Goal: Information Seeking & Learning: Learn about a topic

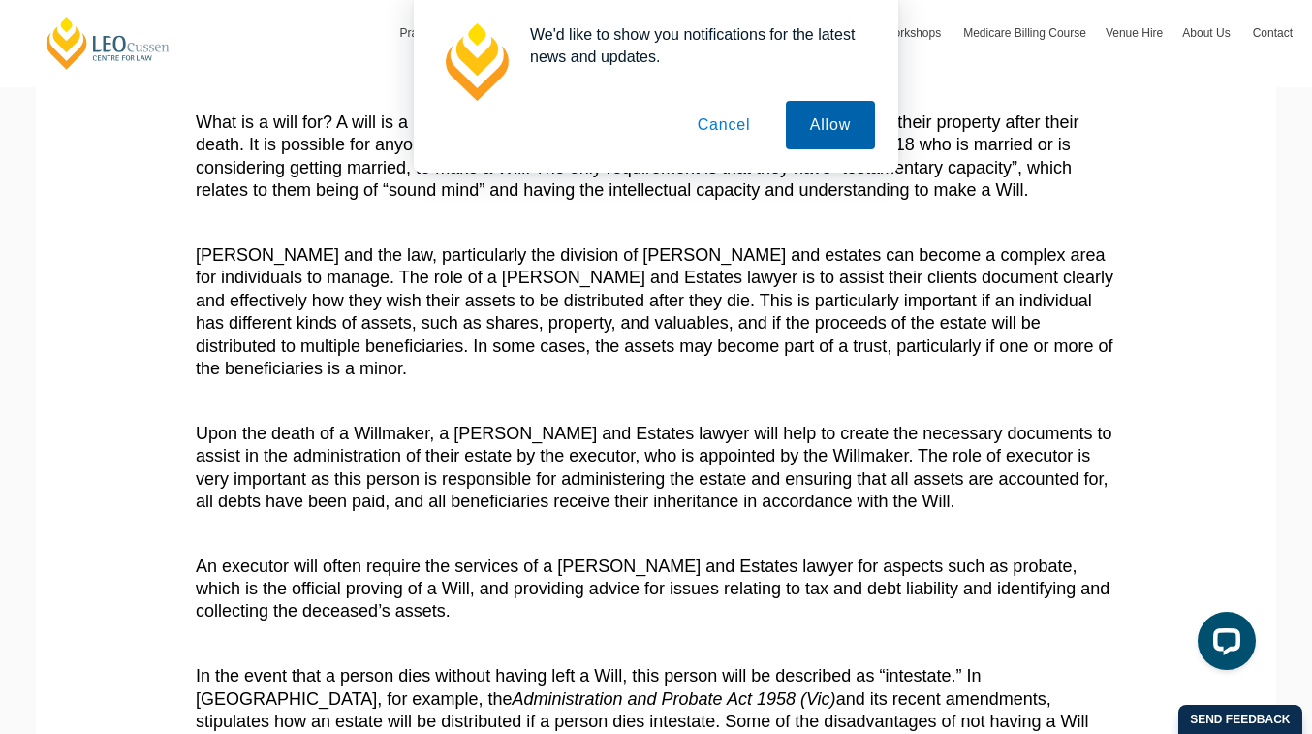
click at [807, 132] on button "Allow" at bounding box center [830, 125] width 89 height 48
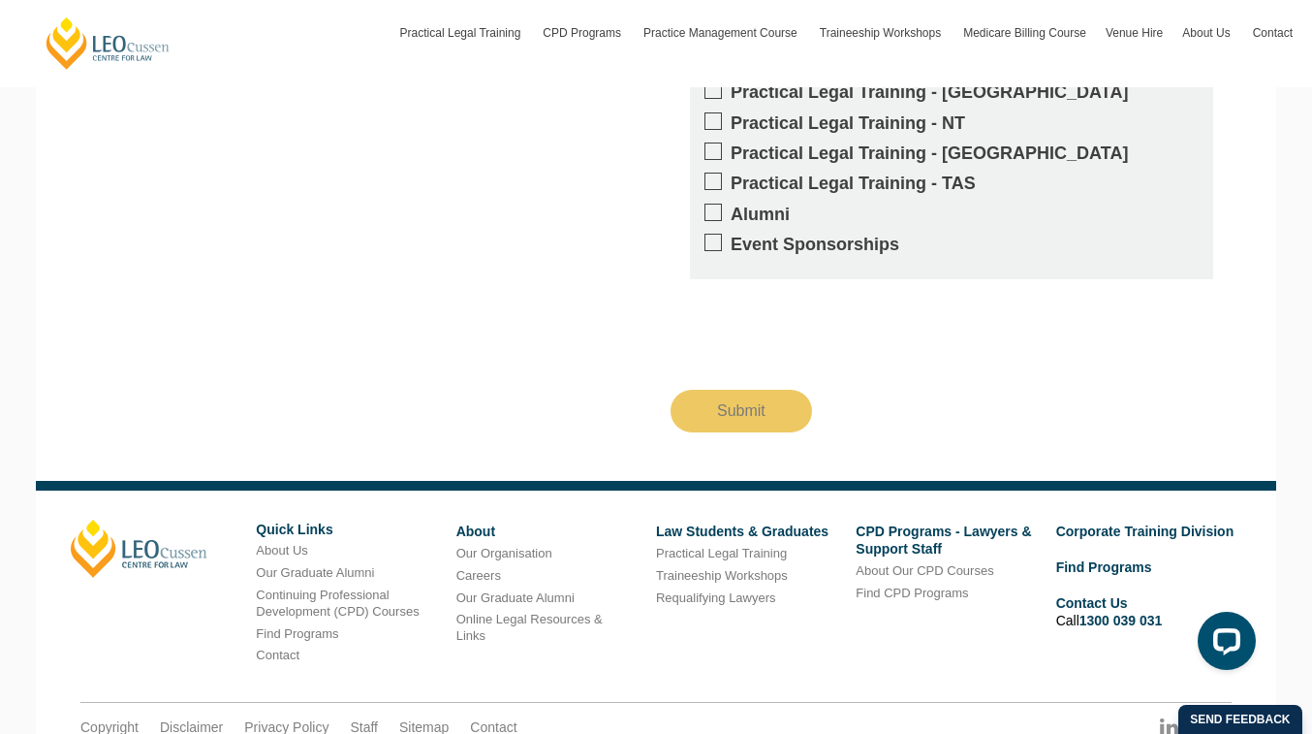
scroll to position [2210, 0]
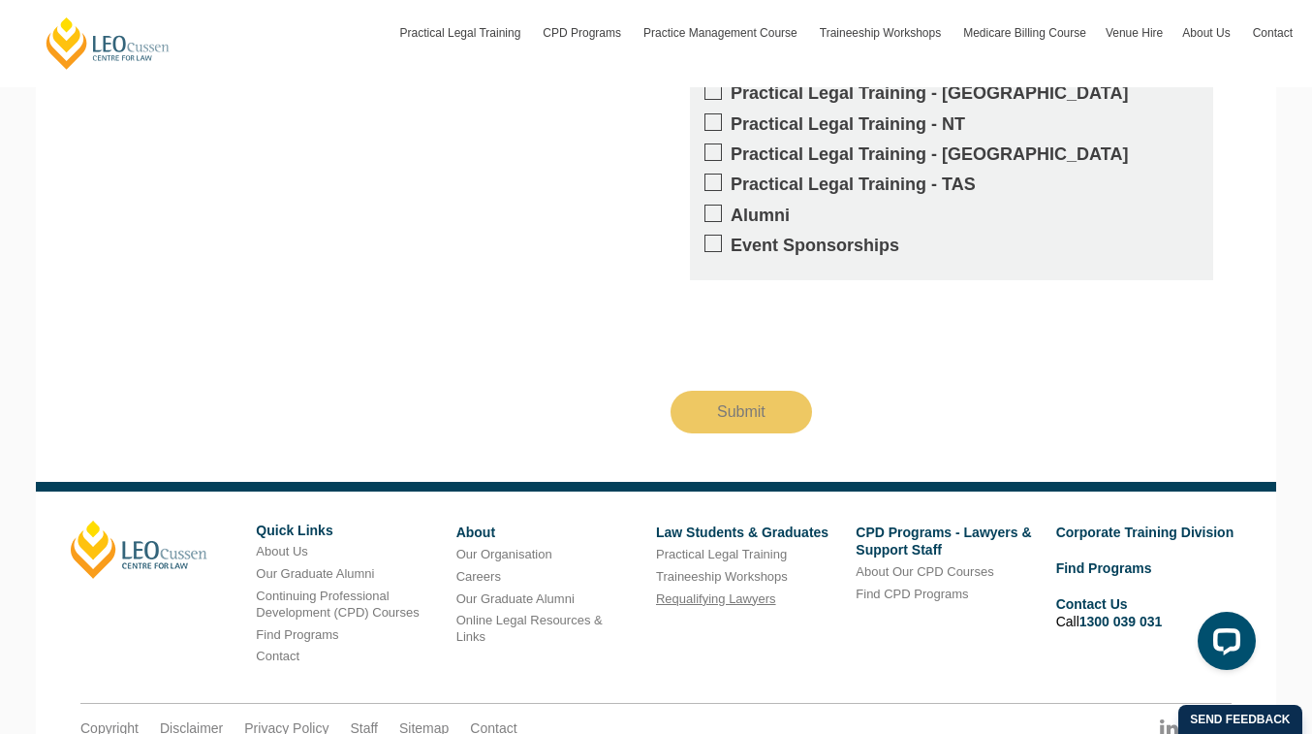
click at [754, 591] on link "Requalifying Lawyers" at bounding box center [716, 598] width 120 height 15
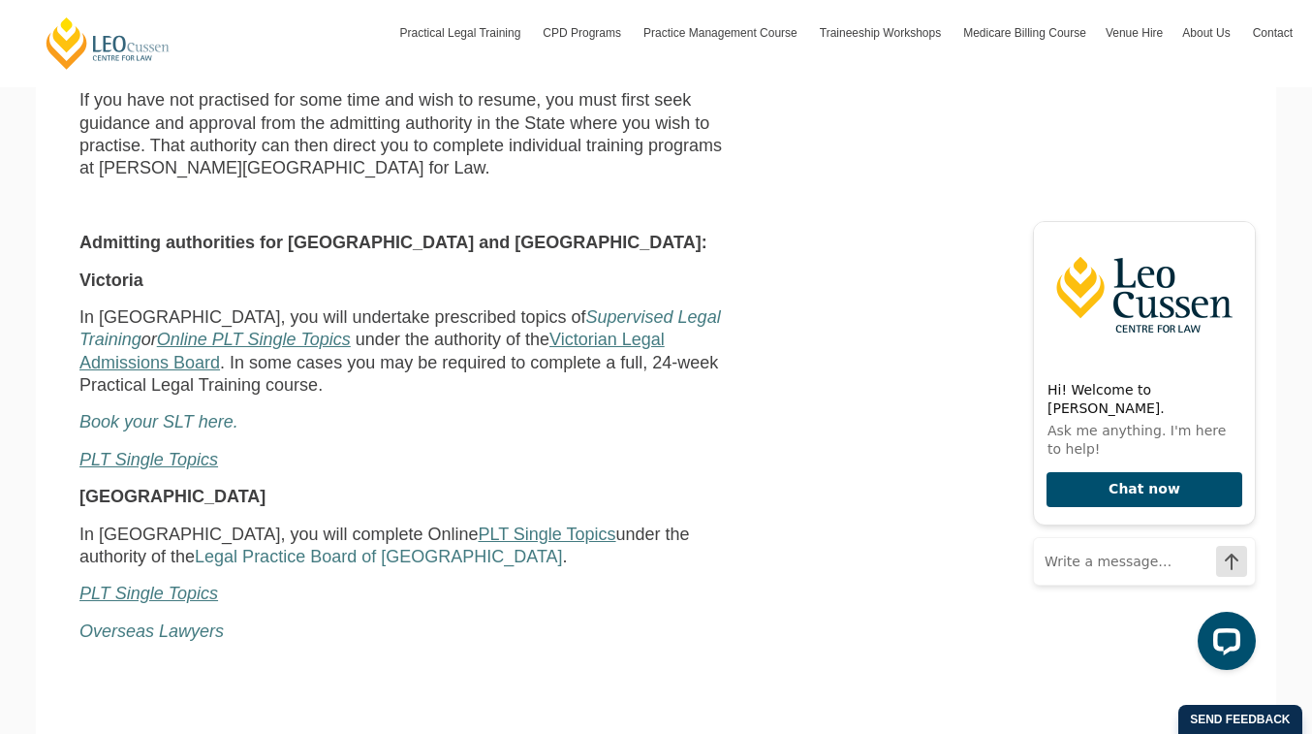
scroll to position [561, 0]
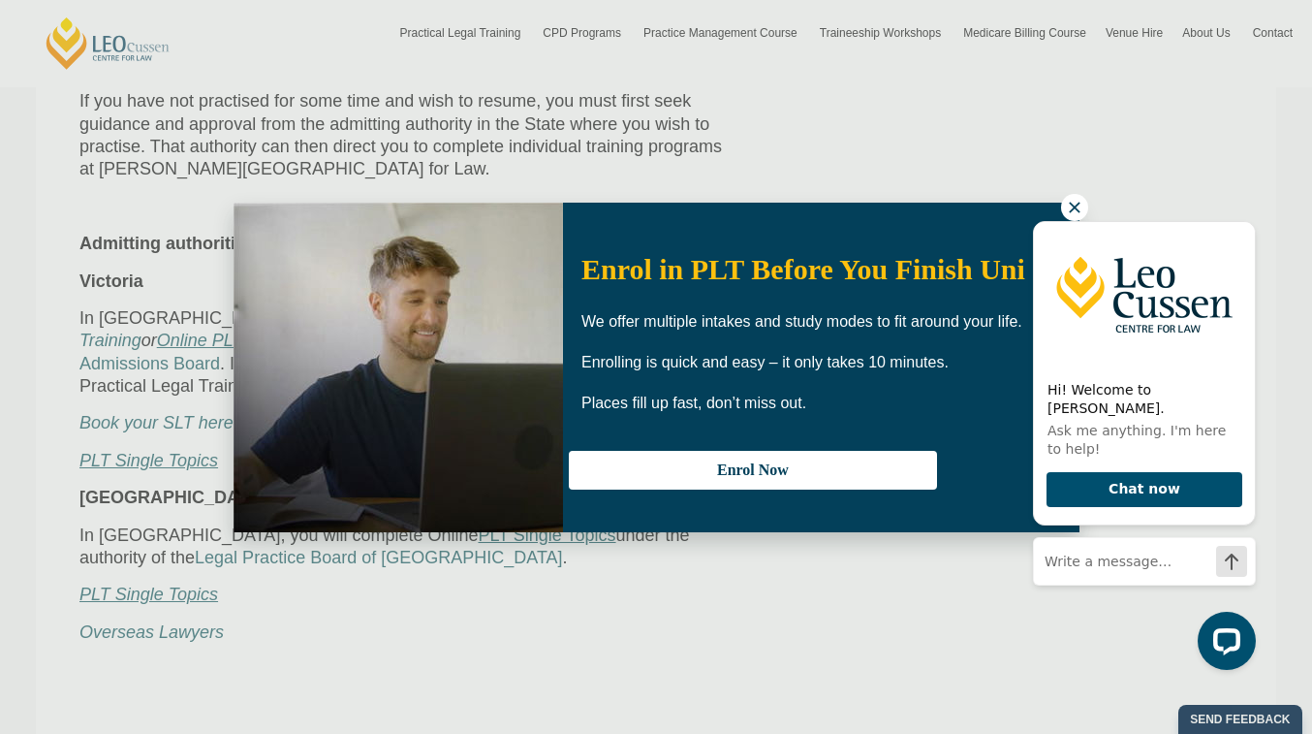
click at [1080, 204] on icon at bounding box center [1074, 207] width 17 height 17
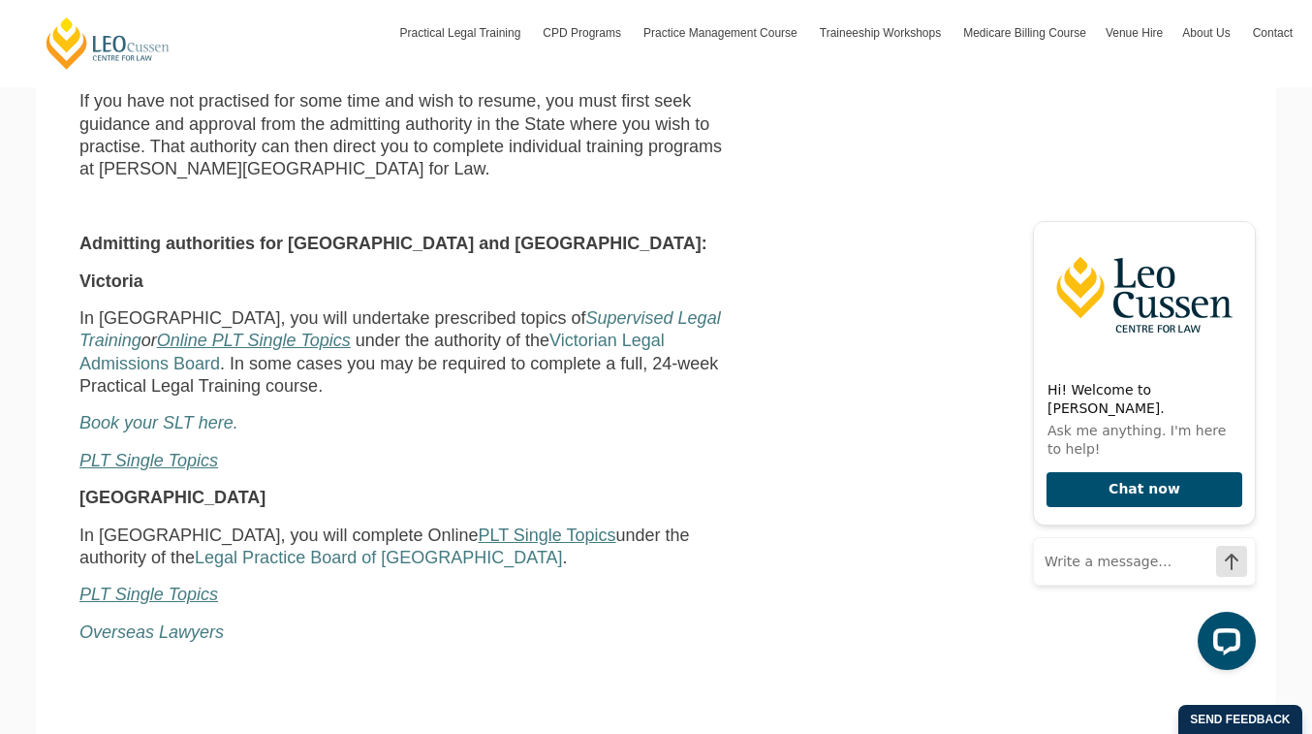
click at [476, 450] on p "PLT Single Topics" at bounding box center [409, 461] width 661 height 22
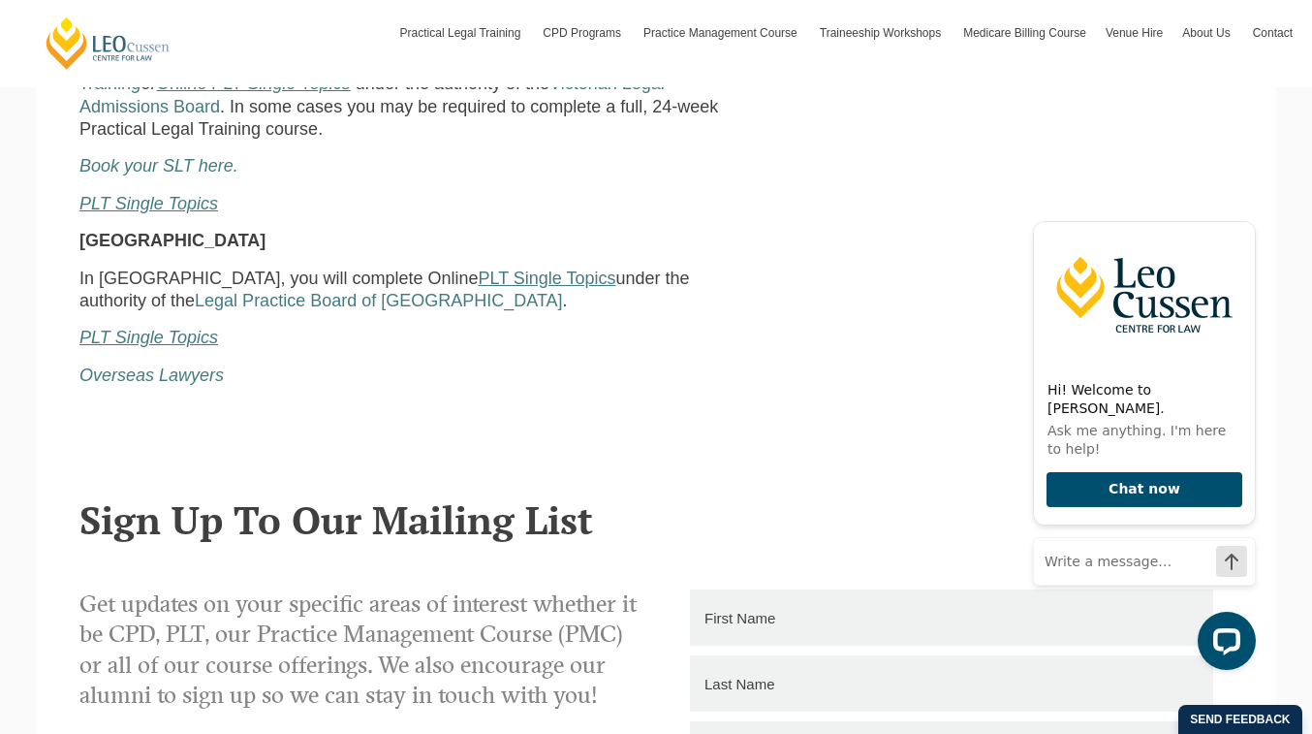
scroll to position [304, 0]
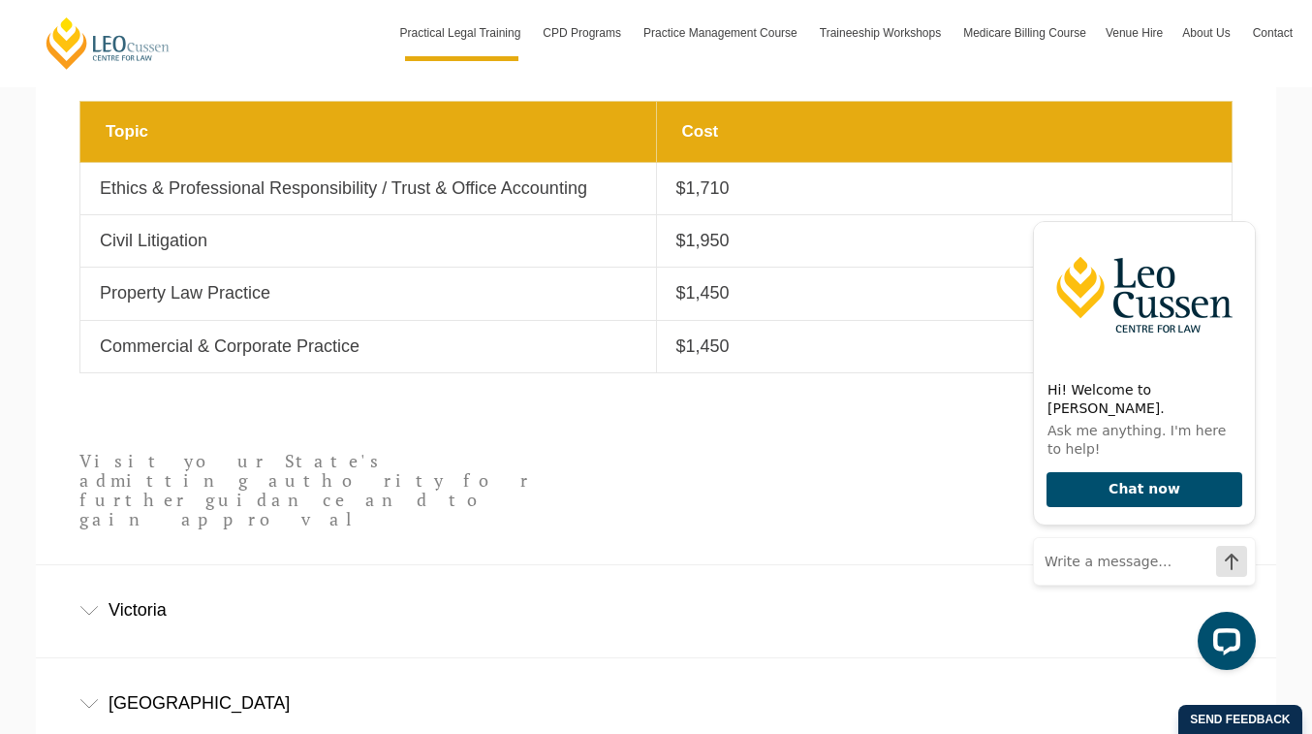
scroll to position [858, 0]
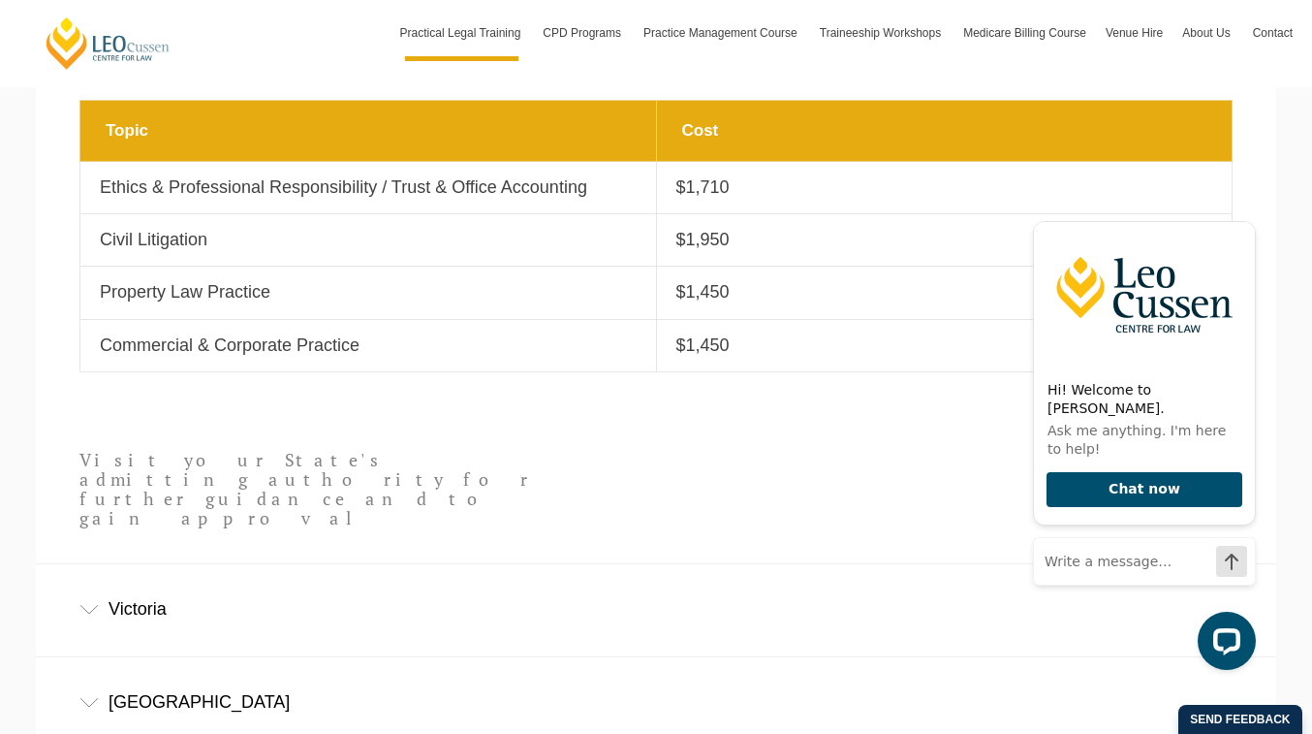
click at [308, 564] on div "Victoria" at bounding box center [656, 609] width 1241 height 90
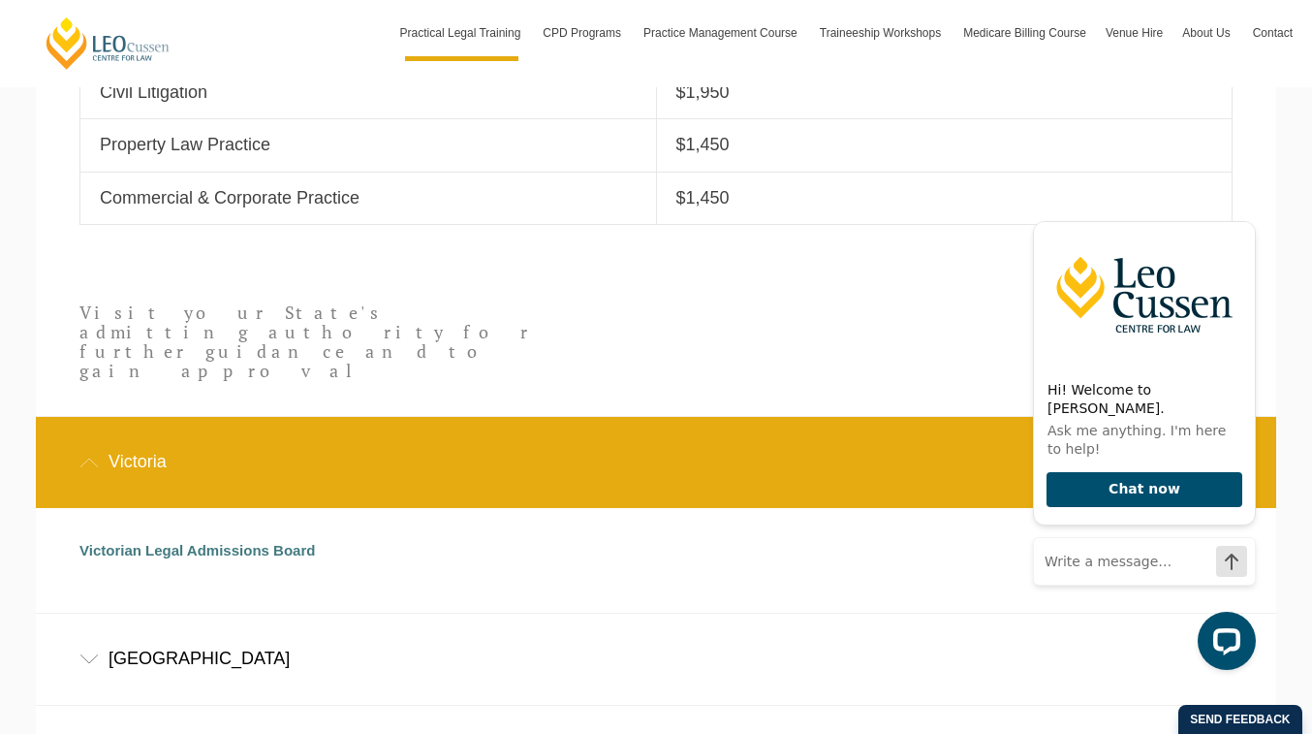
scroll to position [928, 0]
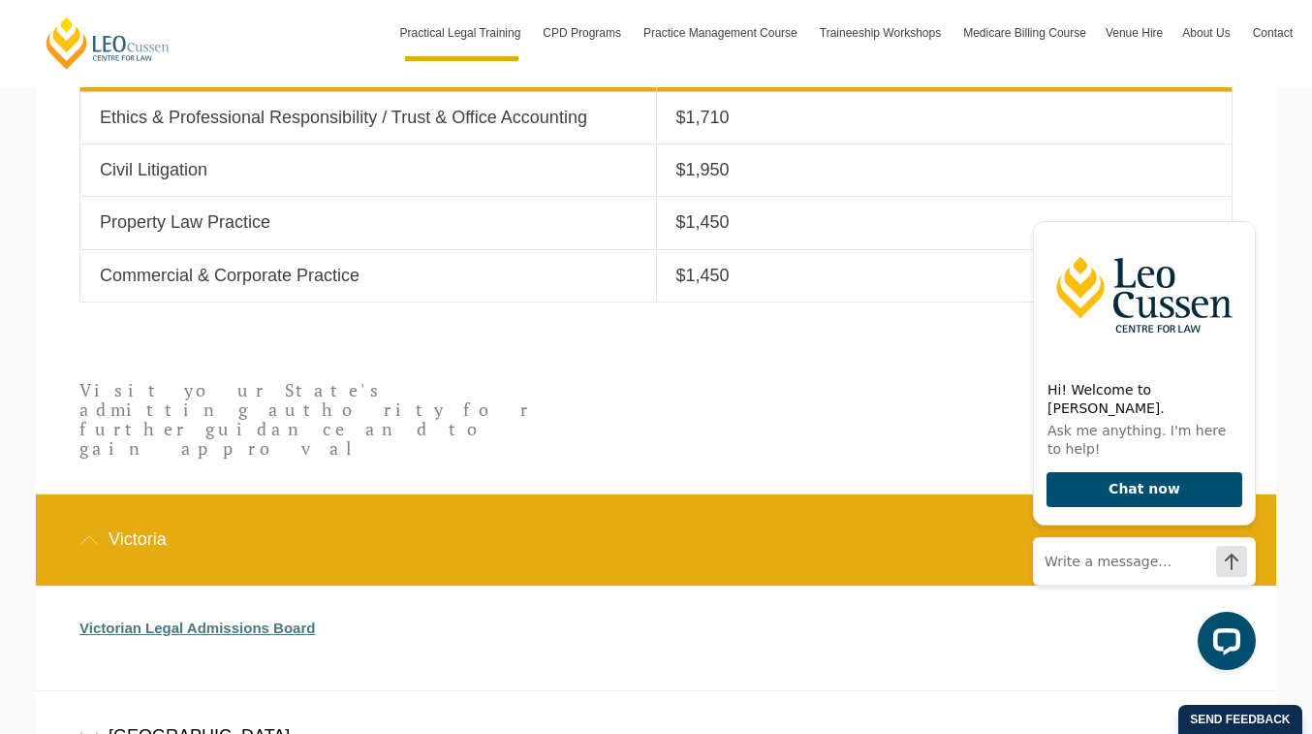
click at [299, 619] on link "Victorian Legal Admissions Board" at bounding box center [197, 627] width 236 height 16
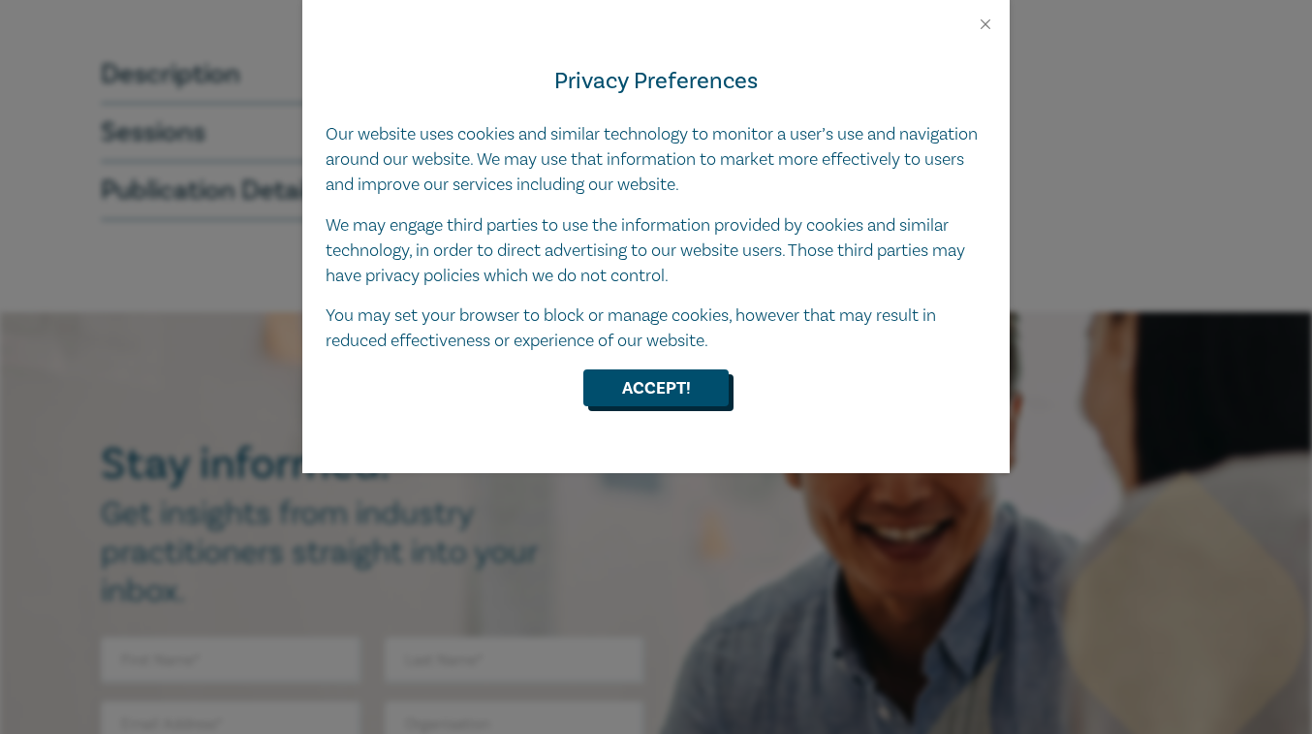
click at [686, 387] on button "Accept!" at bounding box center [656, 387] width 145 height 37
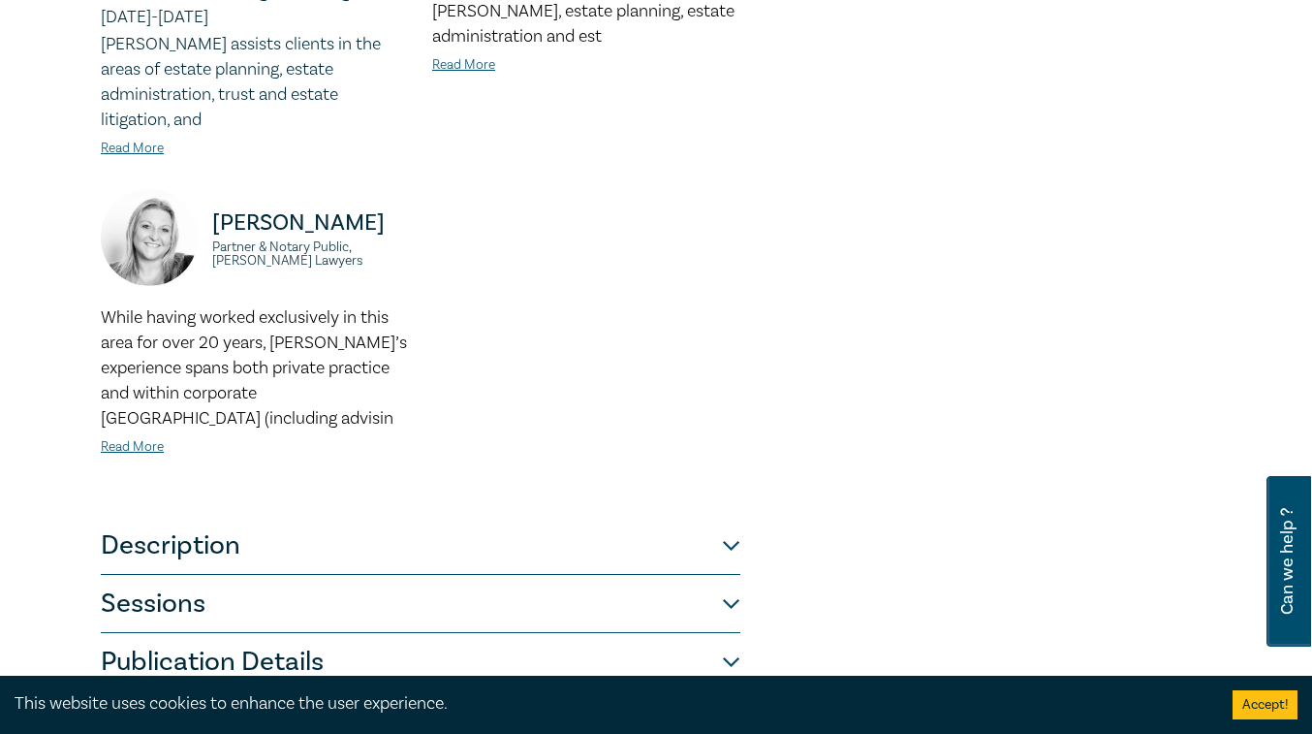
scroll to position [786, 0]
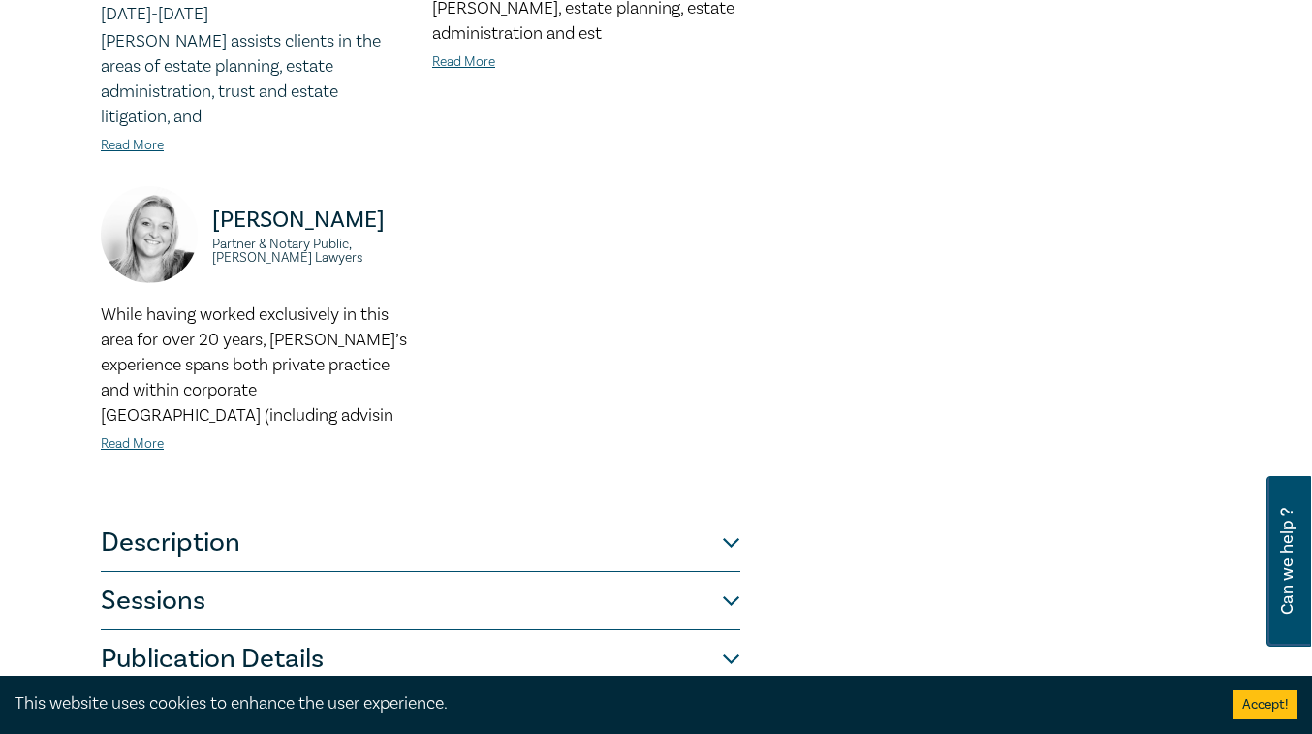
click at [603, 514] on button "Description" at bounding box center [421, 543] width 640 height 58
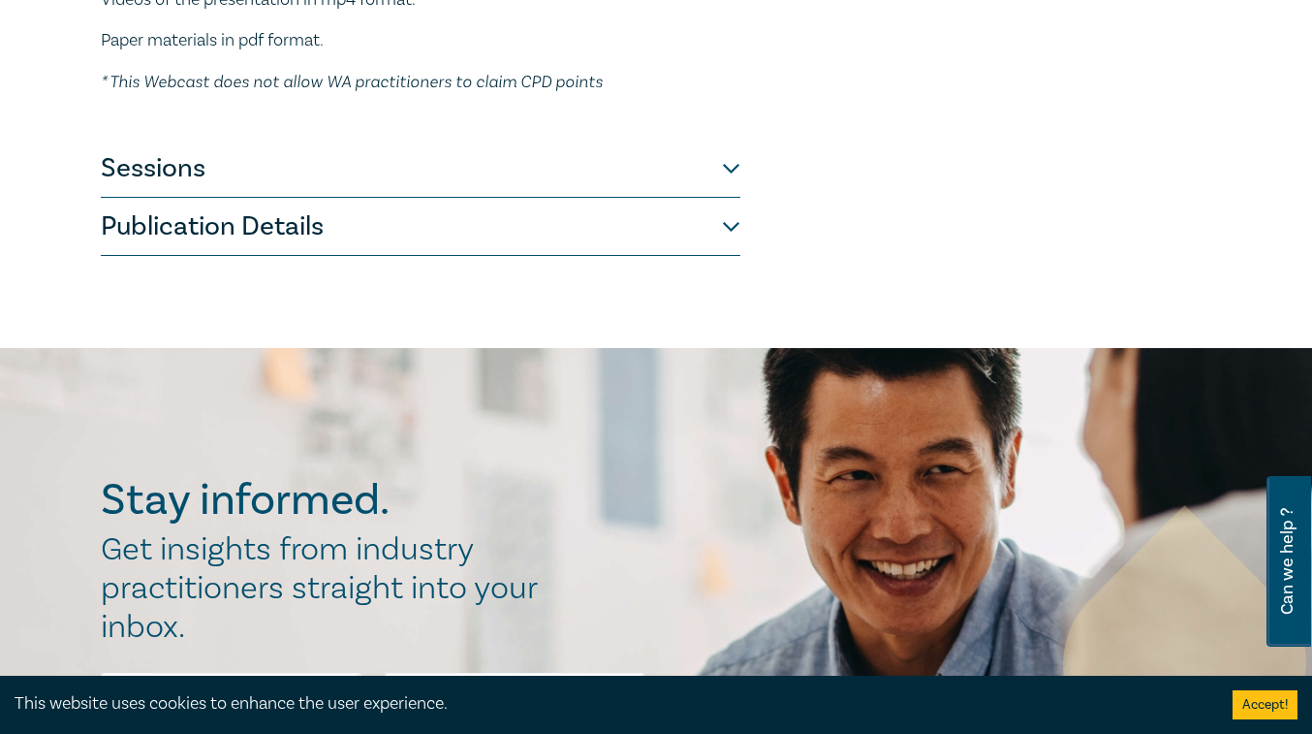
scroll to position [398, 0]
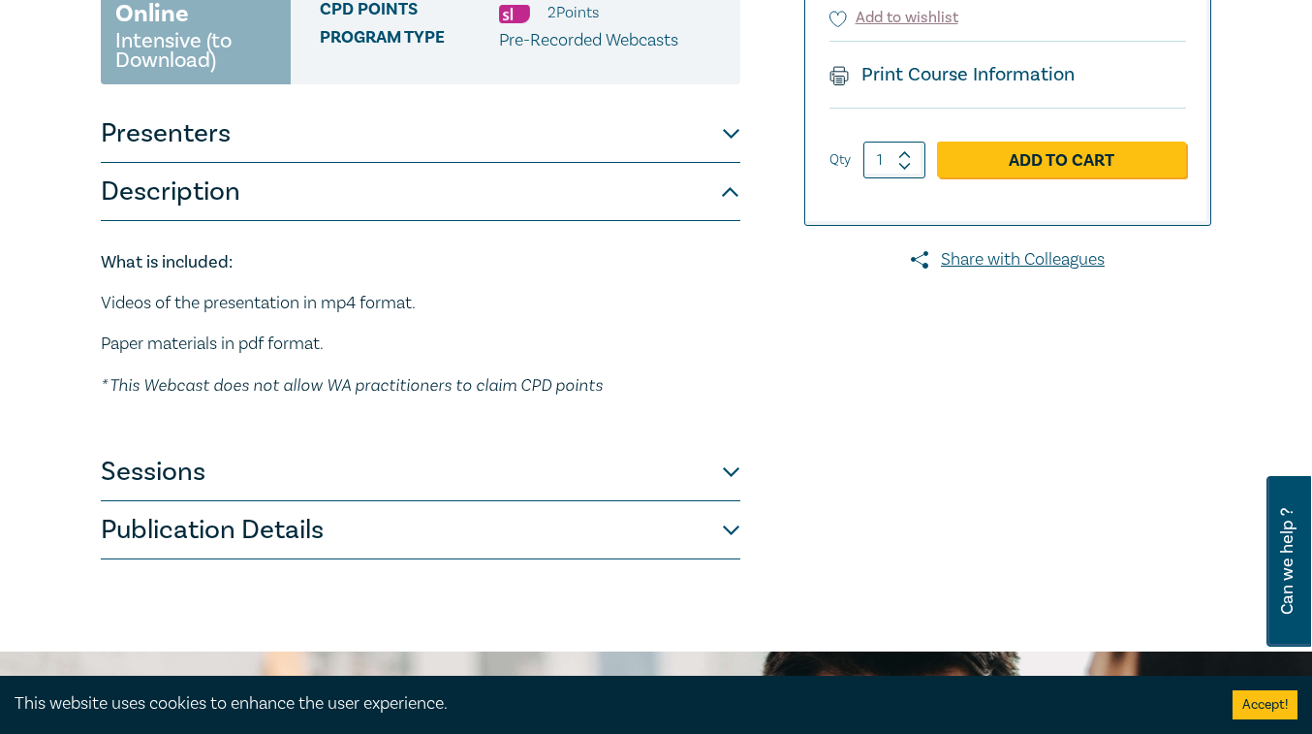
click at [732, 443] on button "Sessions" at bounding box center [421, 472] width 640 height 58
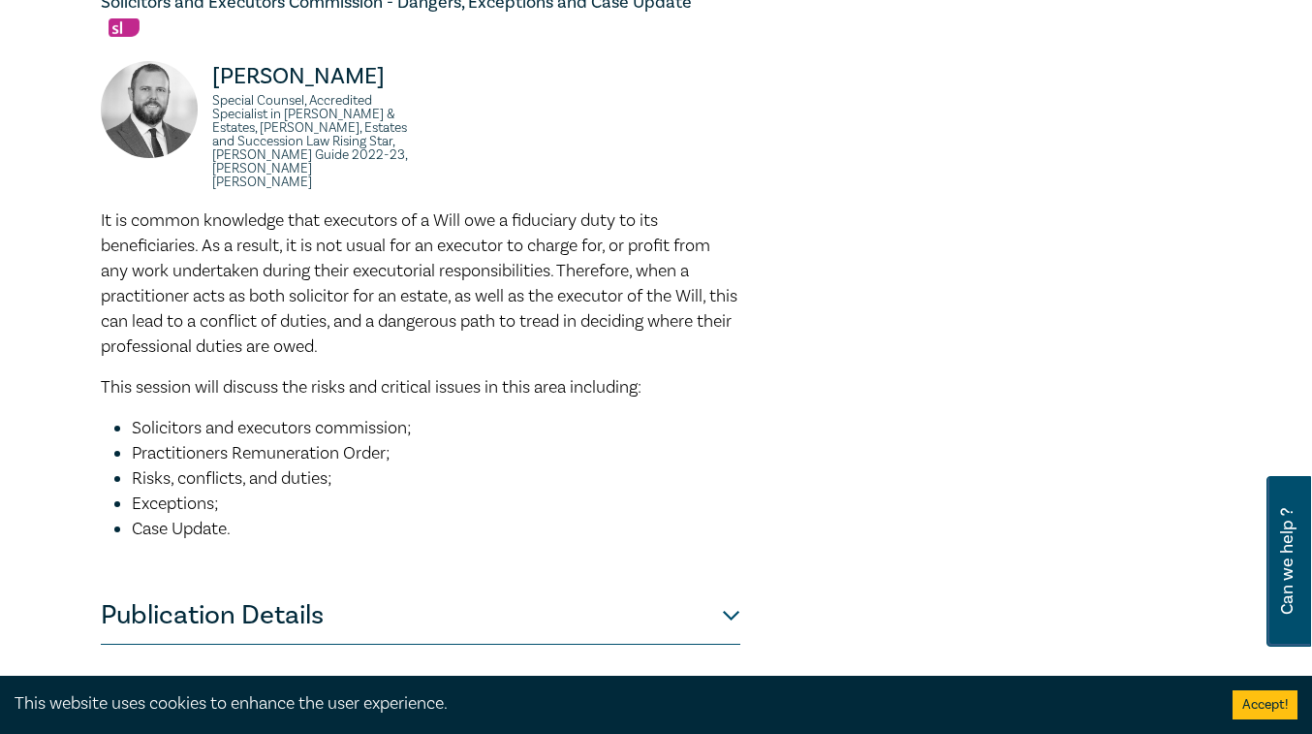
scroll to position [1330, 0]
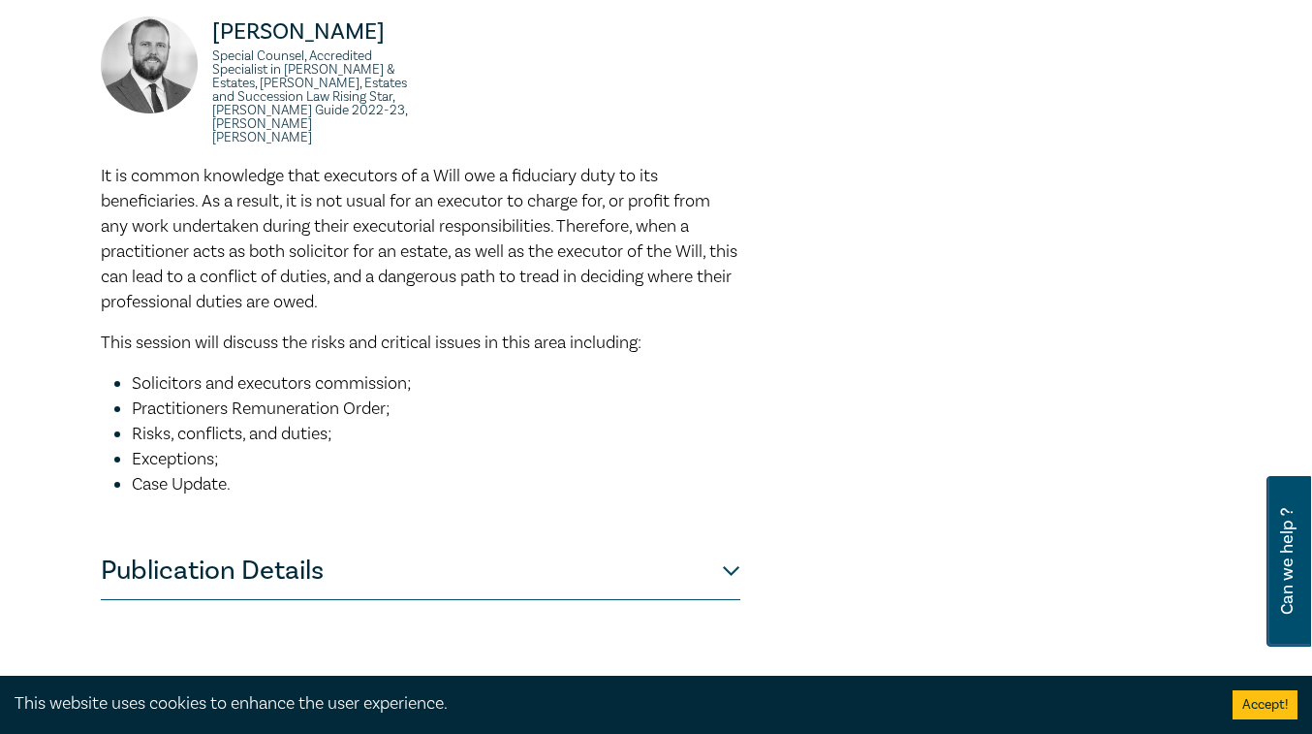
click at [729, 542] on button "Publication Details" at bounding box center [421, 571] width 640 height 58
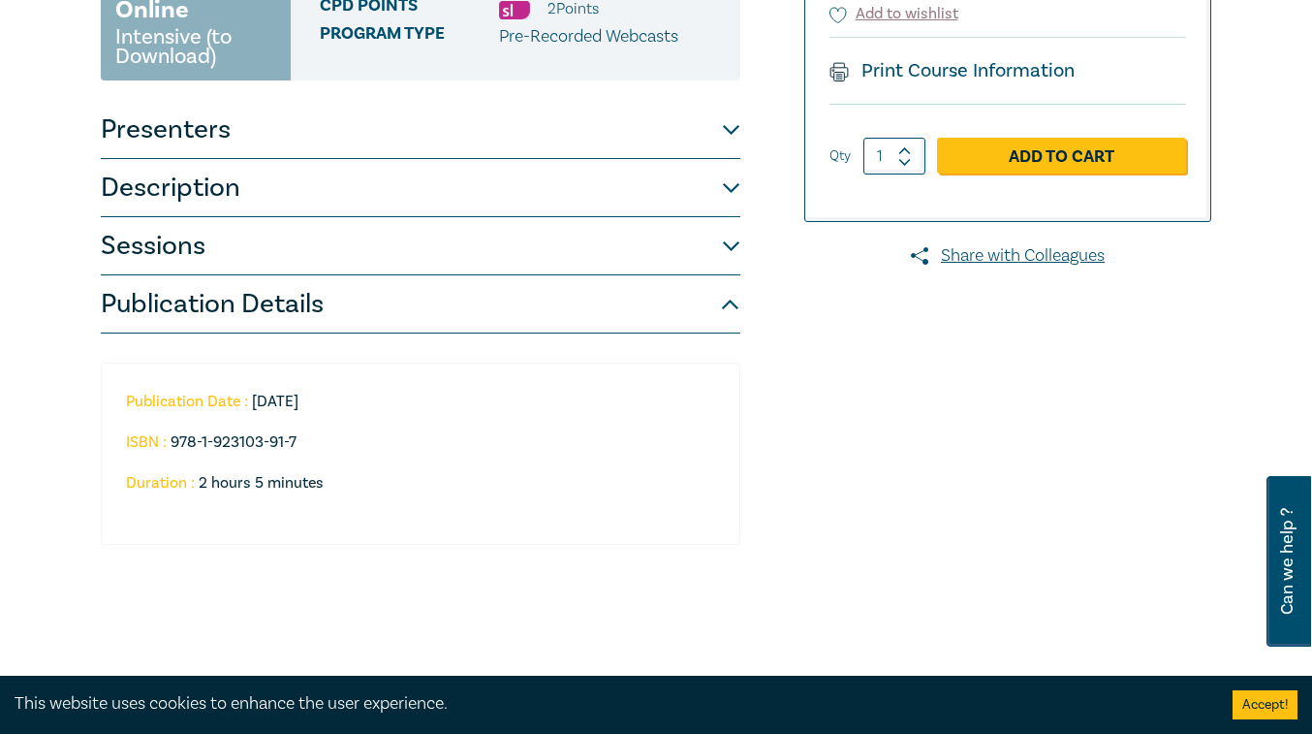
scroll to position [340, 0]
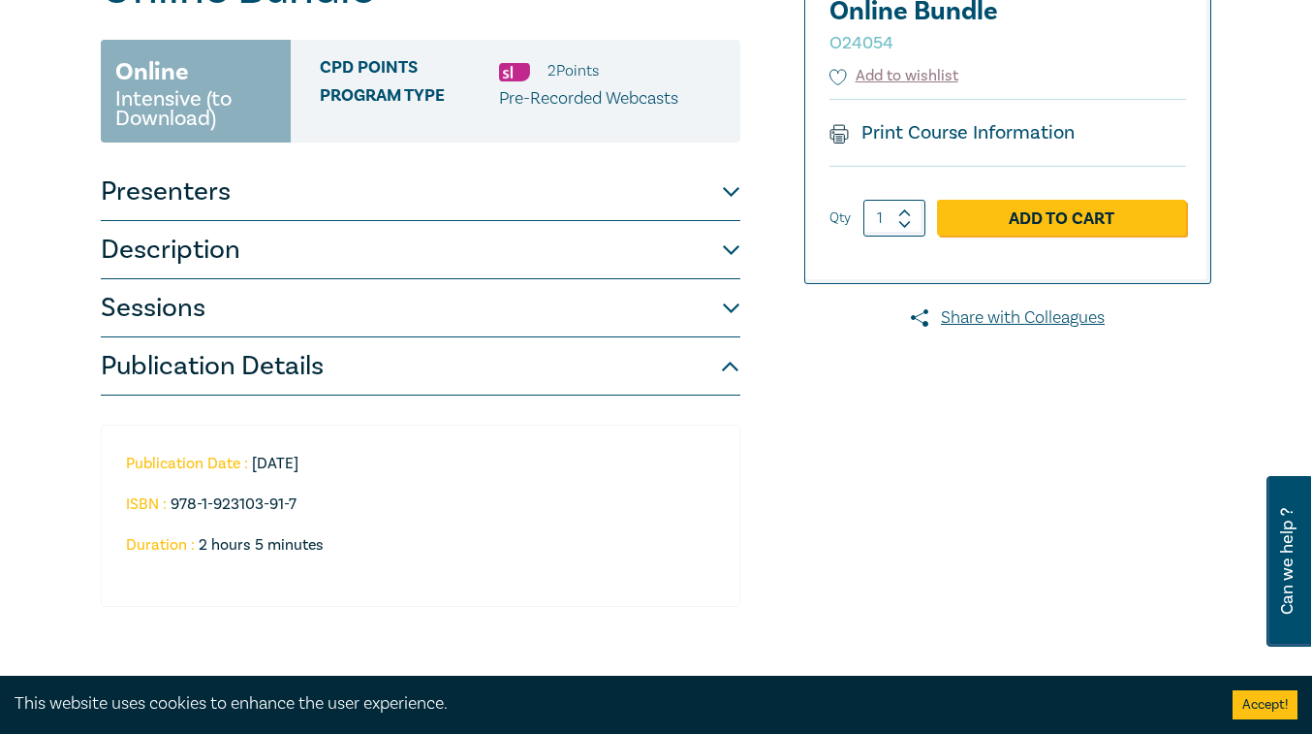
click at [736, 337] on button "Publication Details" at bounding box center [421, 366] width 640 height 58
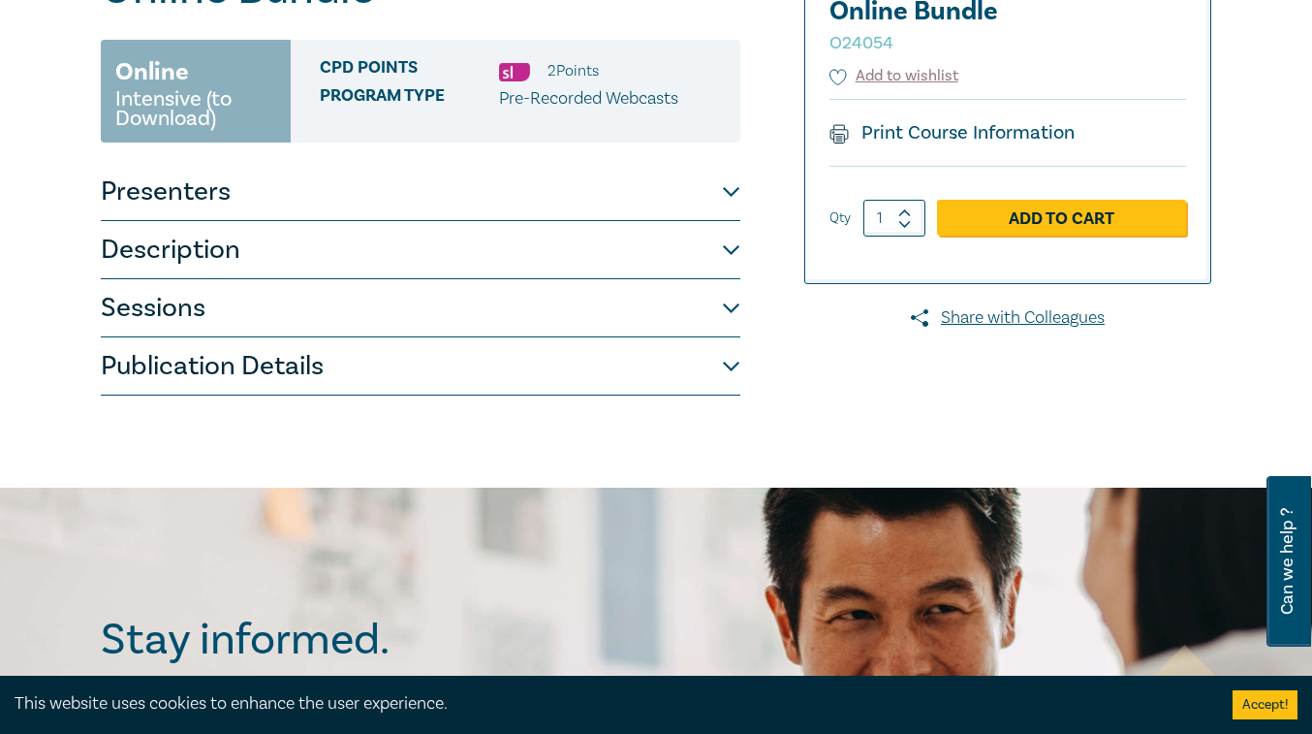
click at [735, 279] on button "Sessions" at bounding box center [421, 308] width 640 height 58
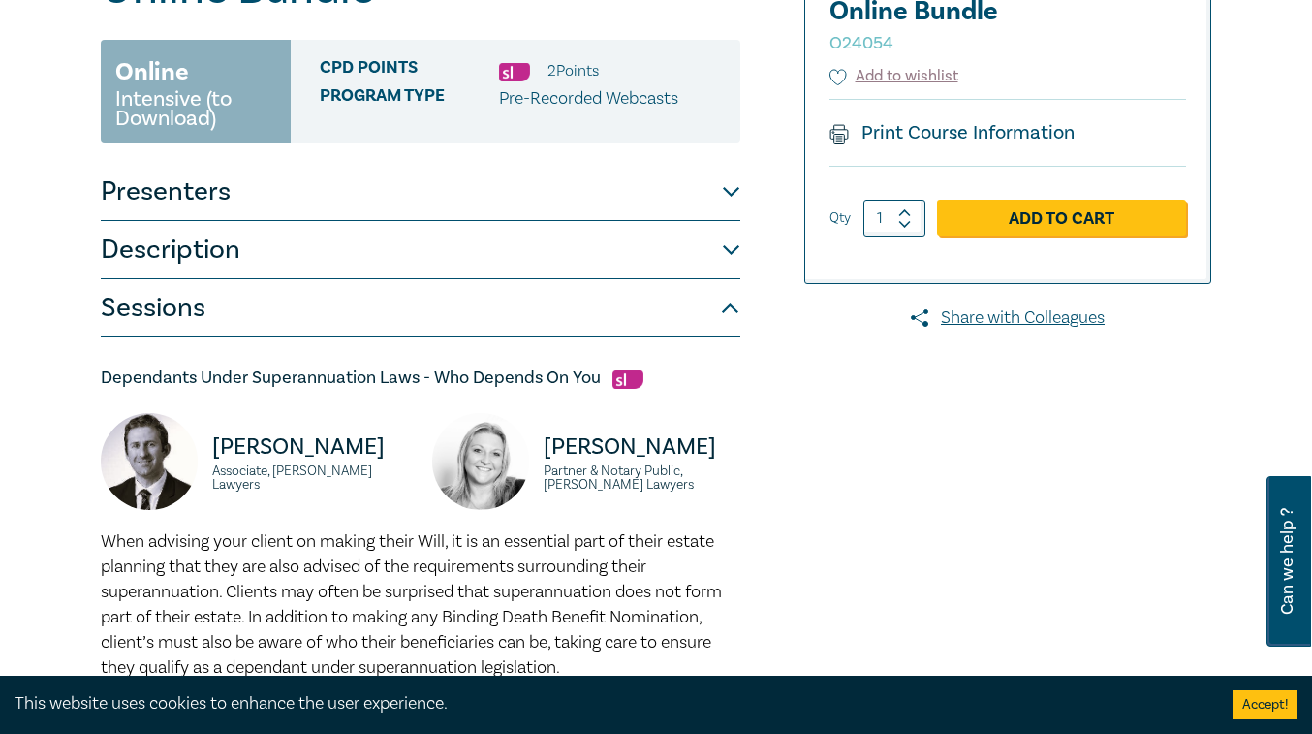
click at [735, 221] on button "Description" at bounding box center [421, 250] width 640 height 58
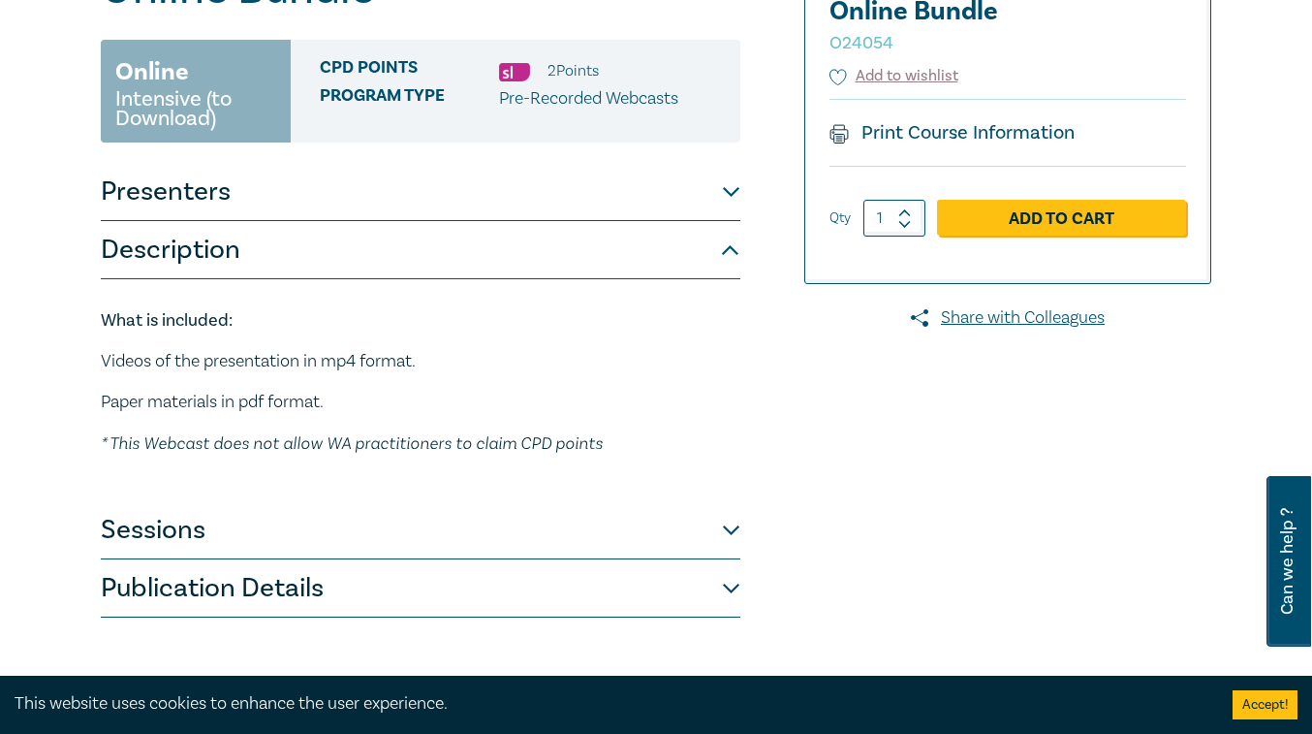
click at [726, 163] on button "Presenters" at bounding box center [421, 192] width 640 height 58
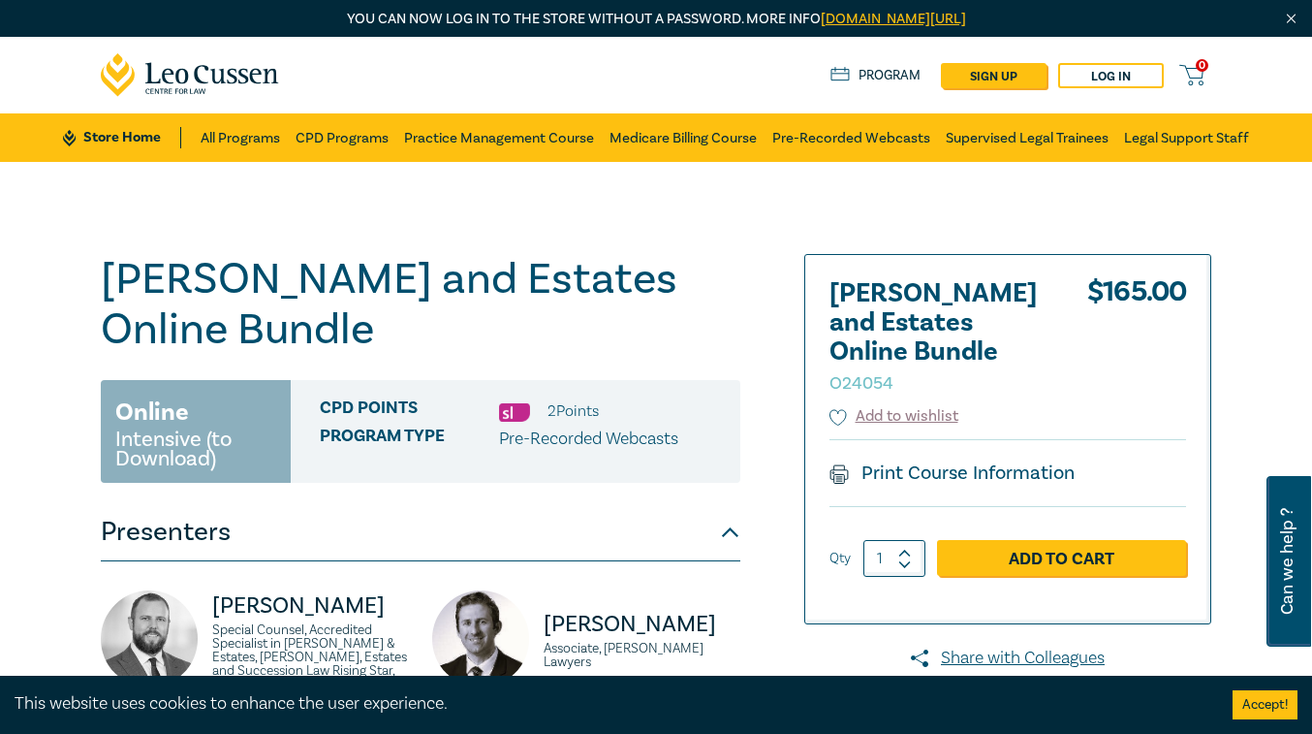
scroll to position [0, 0]
click at [949, 460] on link "Print Course Information" at bounding box center [952, 472] width 245 height 25
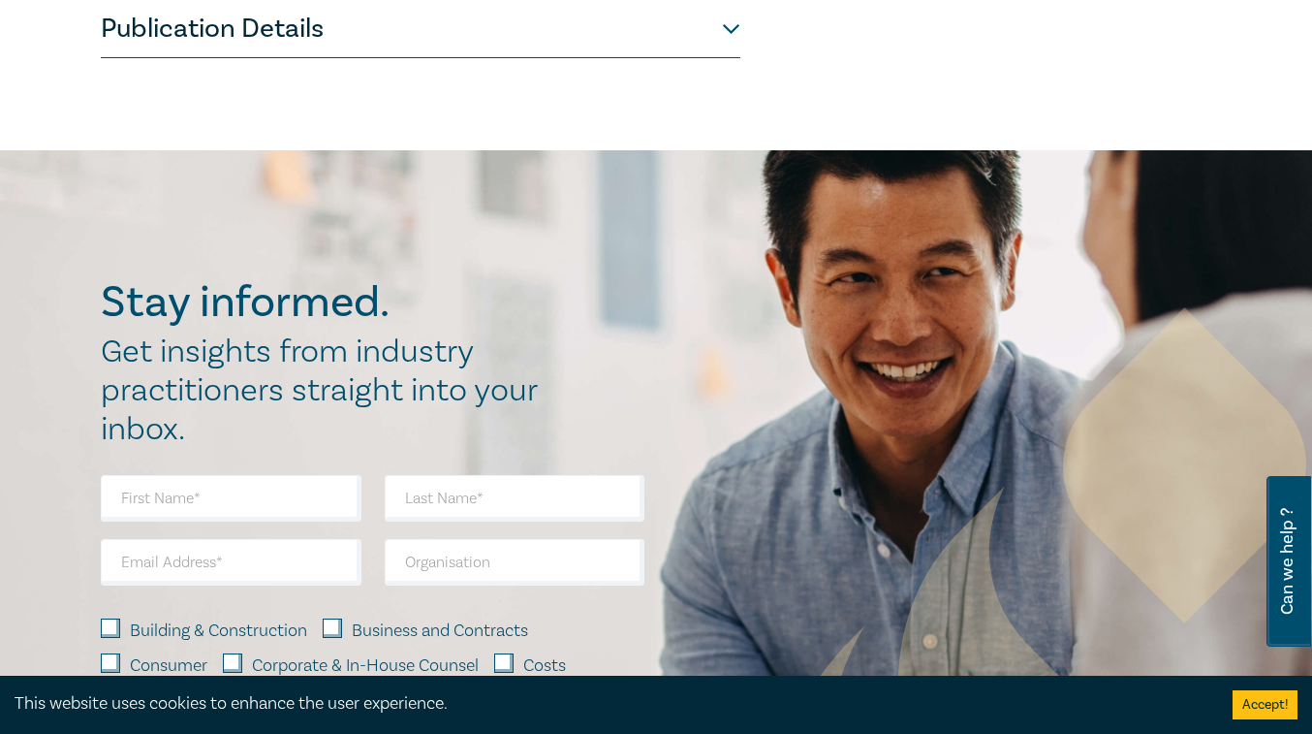
scroll to position [1236, 0]
